Goal: Task Accomplishment & Management: Use online tool/utility

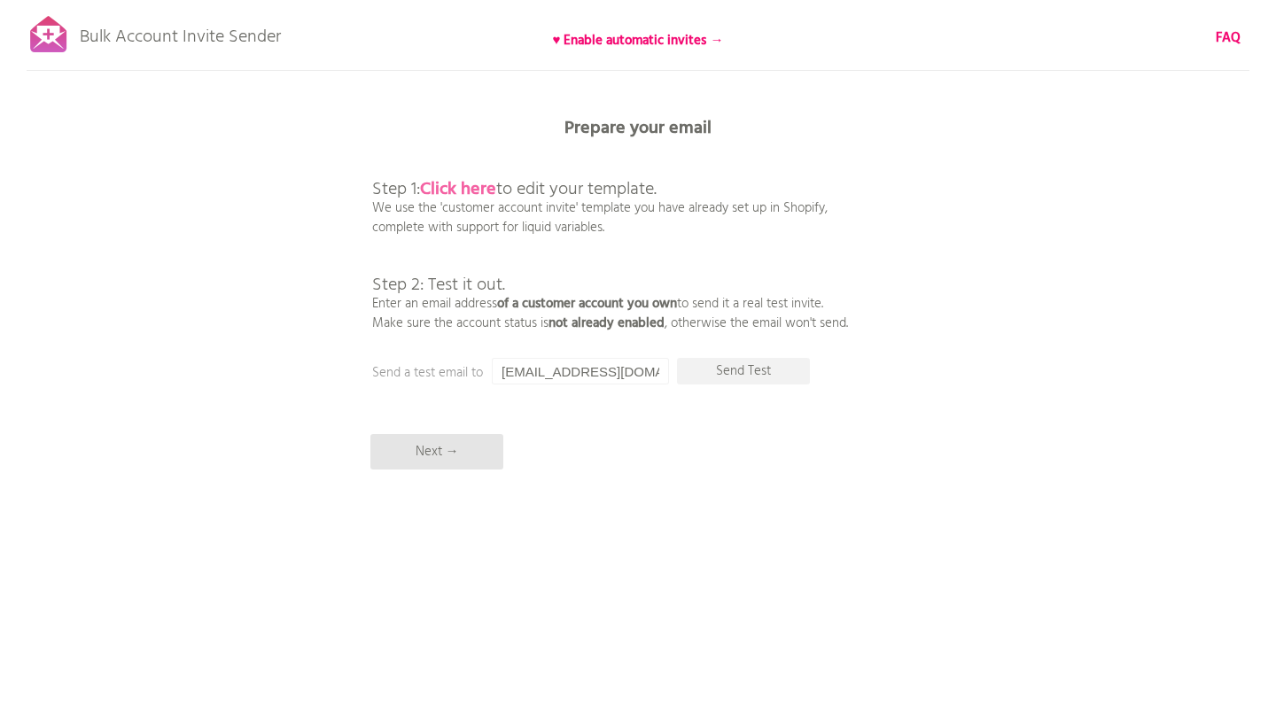
click at [470, 187] on b "Click here" at bounding box center [458, 189] width 76 height 28
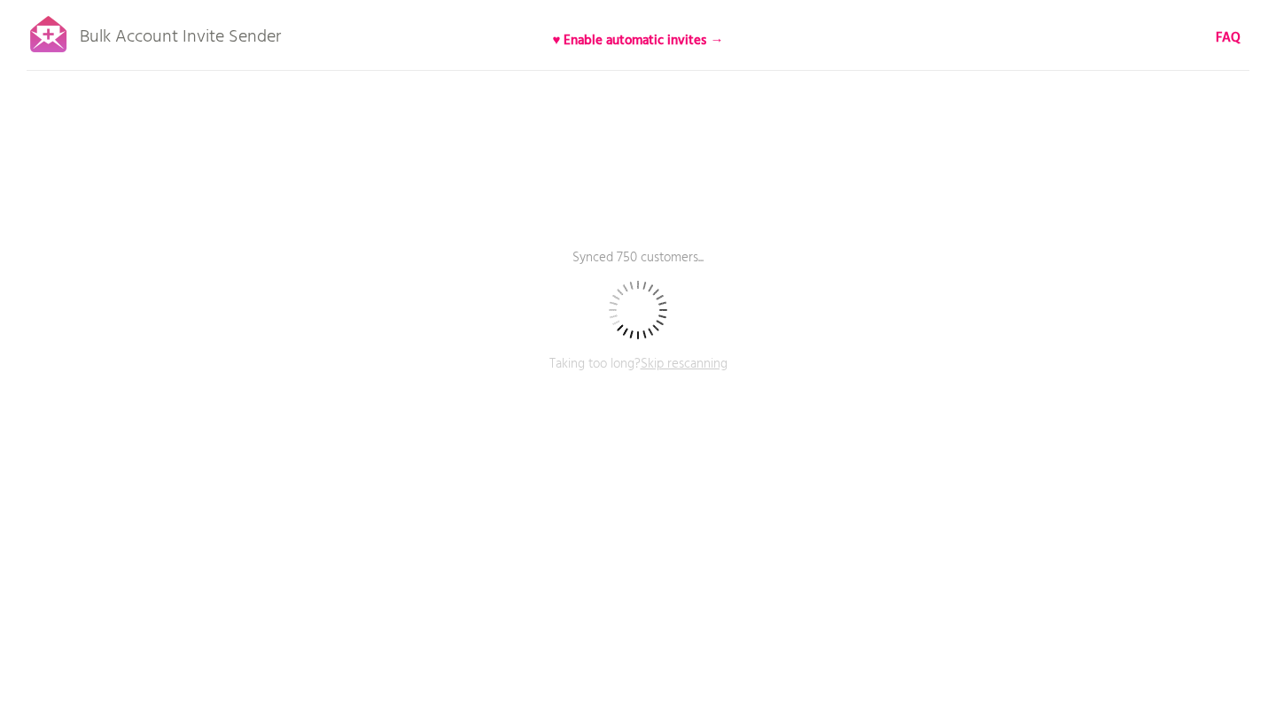
click at [669, 363] on span "Skip rescanning" at bounding box center [683, 363] width 87 height 21
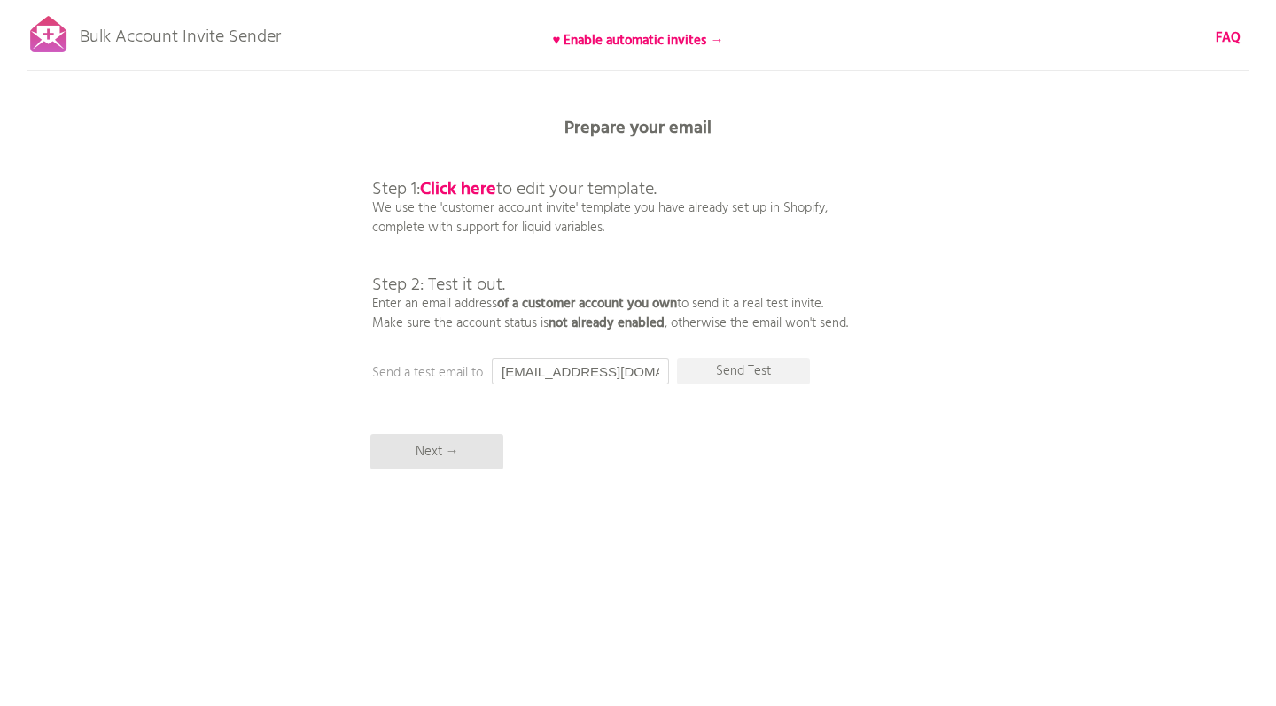
drag, startPoint x: 663, startPoint y: 372, endPoint x: 447, endPoint y: 373, distance: 215.3
click at [447, 0] on div "Prepare your email Step 1: Click here to edit your template. We use the 'custom…" at bounding box center [638, 0] width 1276 height 0
type input "sian.roosenbrand@gmail.com"
click at [753, 368] on p "Send Test" at bounding box center [743, 371] width 133 height 27
click at [602, 367] on input "sian.roosenbrand@gmail.com" at bounding box center [580, 371] width 177 height 27
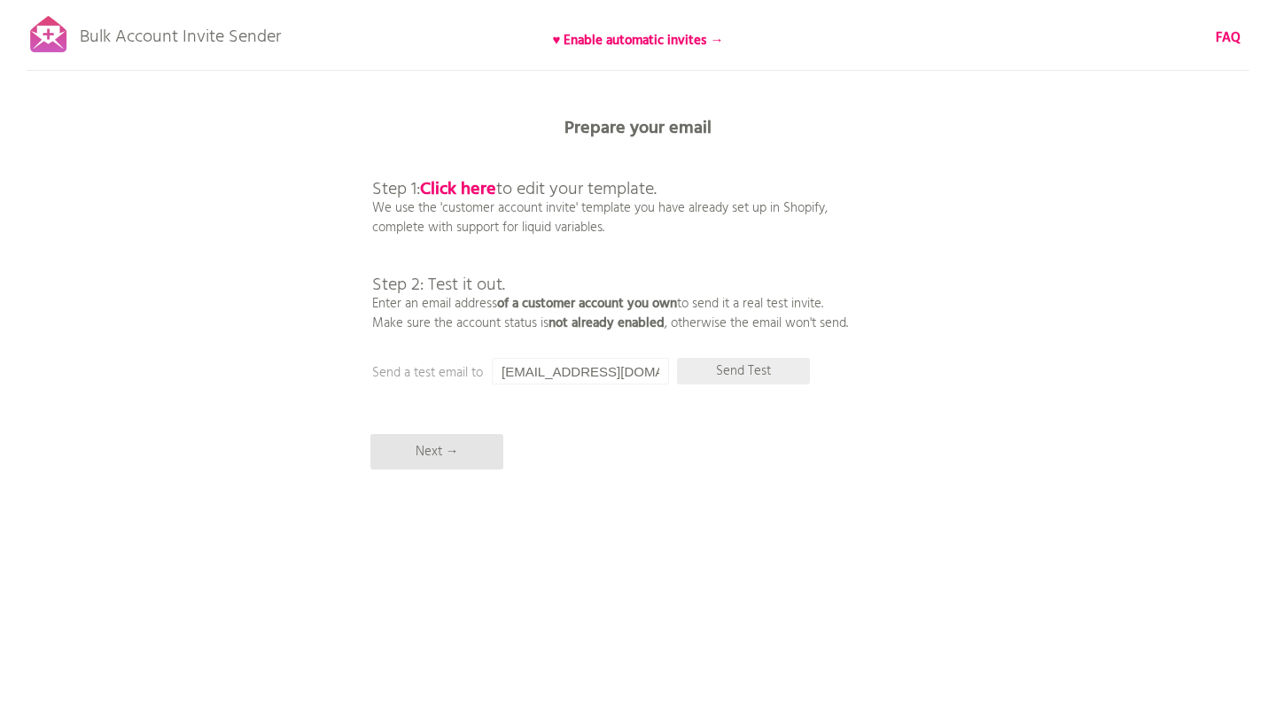
drag, startPoint x: 500, startPoint y: 371, endPoint x: 795, endPoint y: 361, distance: 295.2
click at [787, 0] on div "Prepare your email Step 1: Click here to edit your template. We use the 'custom…" at bounding box center [638, 0] width 1276 height 0
type input "[EMAIL_ADDRESS][DOMAIN_NAME]"
click at [741, 373] on p "Send Test" at bounding box center [743, 371] width 133 height 27
click at [462, 461] on p "Next →" at bounding box center [436, 451] width 133 height 35
